Goal: Connect with others: Connect with other users

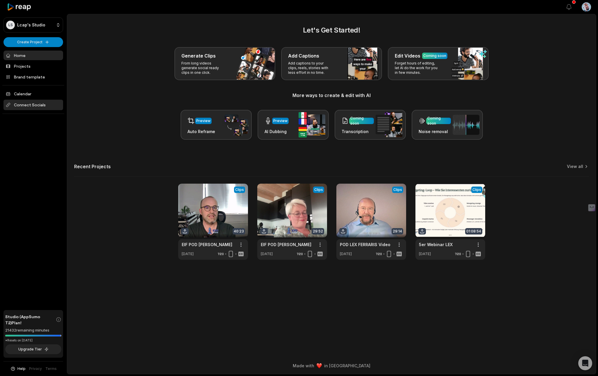
click at [31, 104] on span "Connect Socials" at bounding box center [33, 105] width 60 height 10
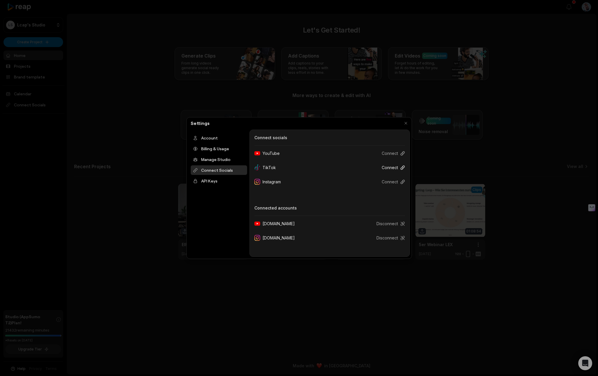
click at [390, 167] on button "Connect" at bounding box center [391, 167] width 28 height 11
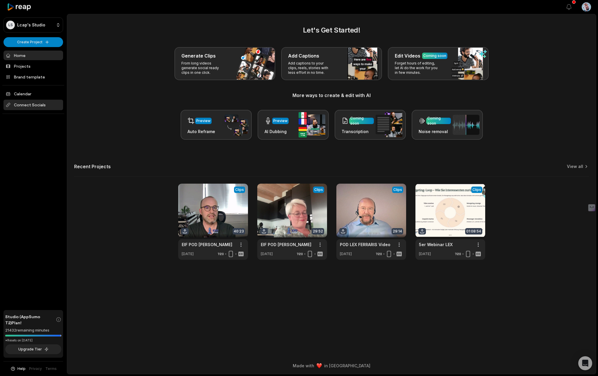
click at [35, 106] on span "Connect Socials" at bounding box center [33, 105] width 60 height 10
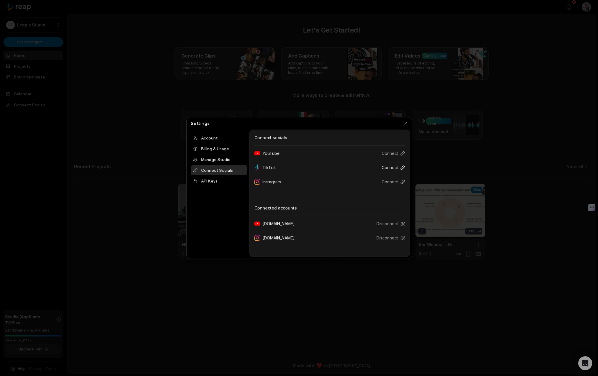
click at [390, 167] on button "Connect" at bounding box center [391, 167] width 28 height 11
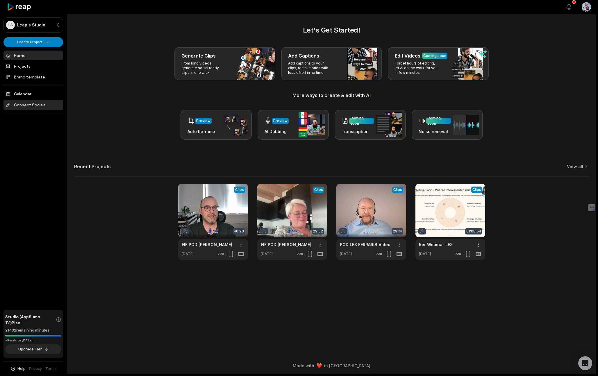
click at [24, 105] on span "Connect Socials" at bounding box center [33, 105] width 60 height 10
